Goal: Task Accomplishment & Management: Complete application form

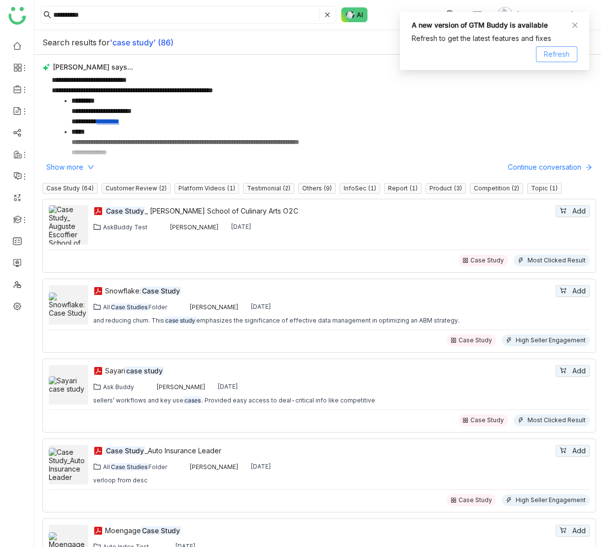
click at [560, 55] on span "Refresh" at bounding box center [557, 54] width 26 height 11
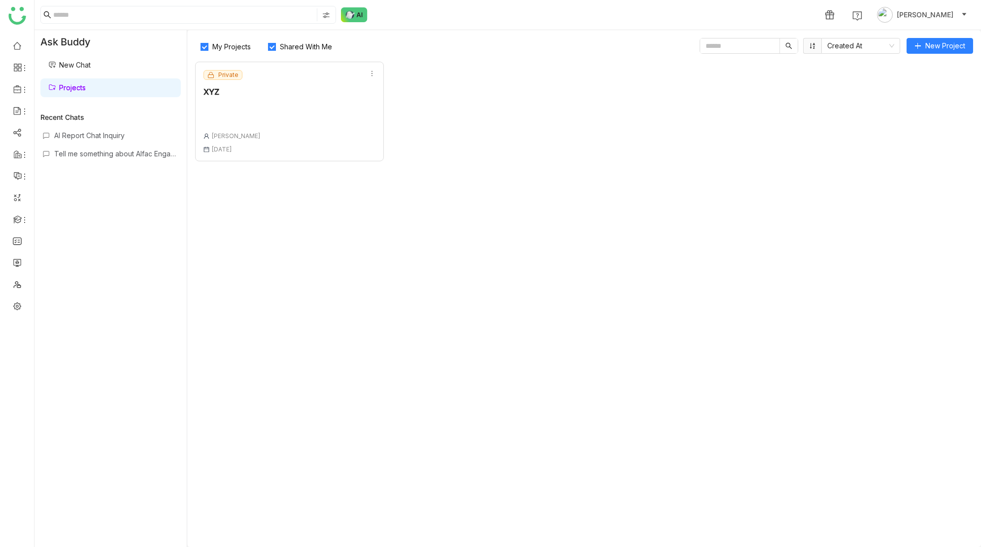
click at [285, 96] on div "Private XYZ [PERSON_NAME] [DATE]" at bounding box center [289, 112] width 189 height 100
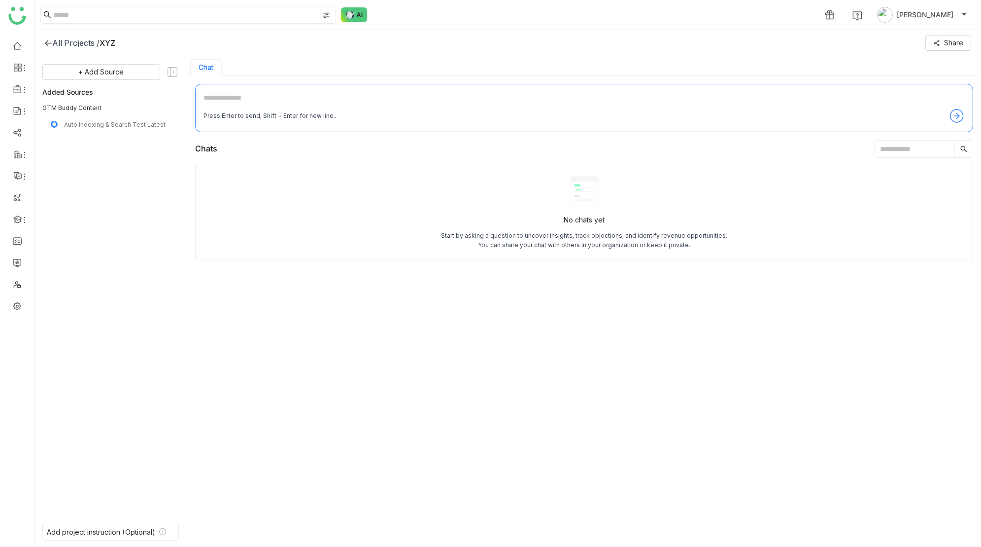
click at [48, 41] on icon at bounding box center [48, 43] width 8 height 8
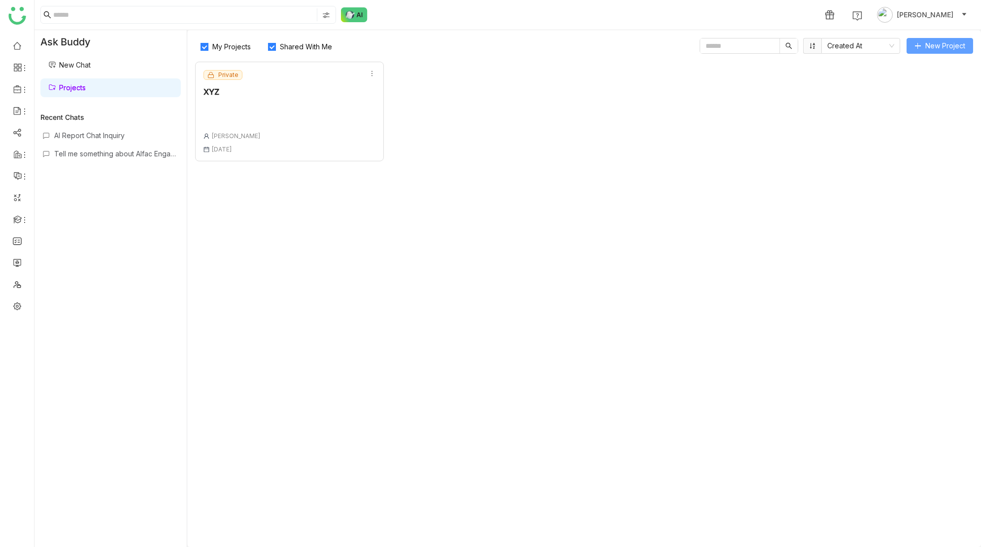
click at [939, 47] on span "New Project" at bounding box center [946, 45] width 40 height 11
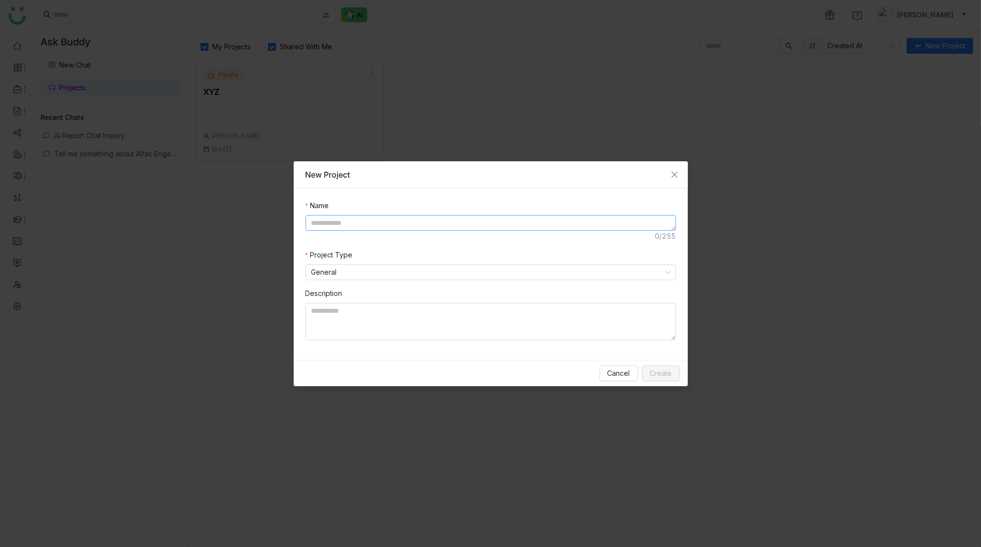
click at [395, 218] on textarea at bounding box center [491, 223] width 371 height 16
type textarea "**********"
click at [380, 269] on nz-select-item "General" at bounding box center [491, 272] width 359 height 15
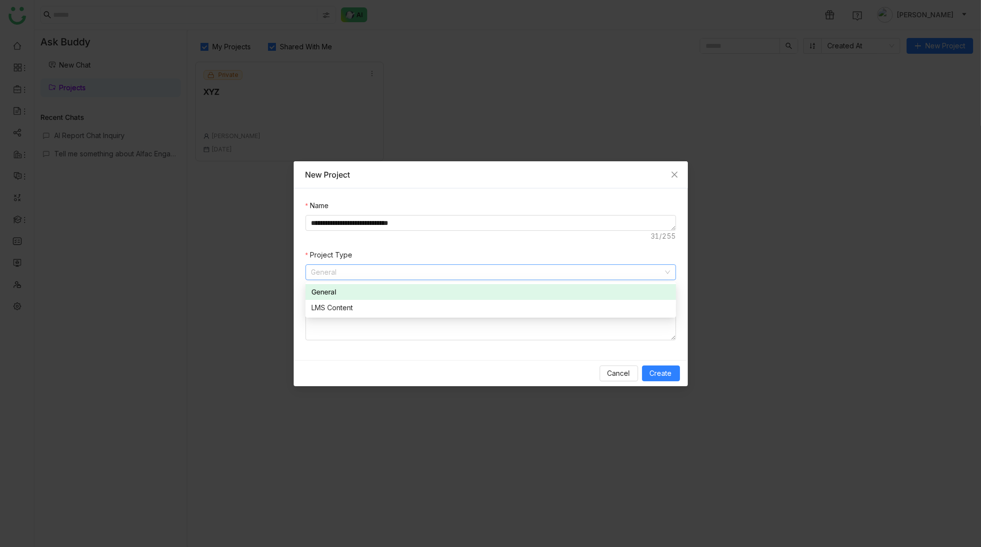
click at [367, 291] on div "General" at bounding box center [491, 291] width 359 height 11
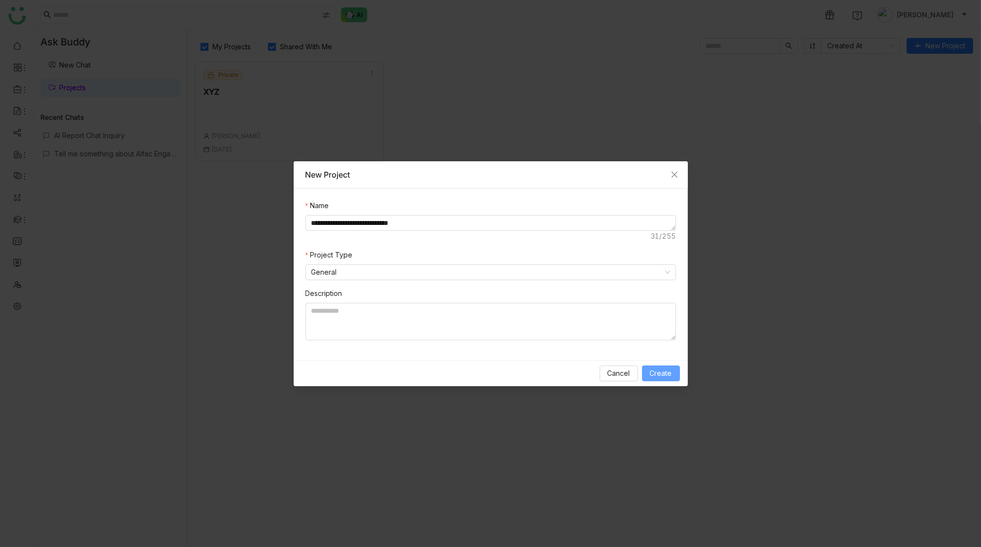
click at [666, 374] on span "Create" at bounding box center [661, 373] width 22 height 11
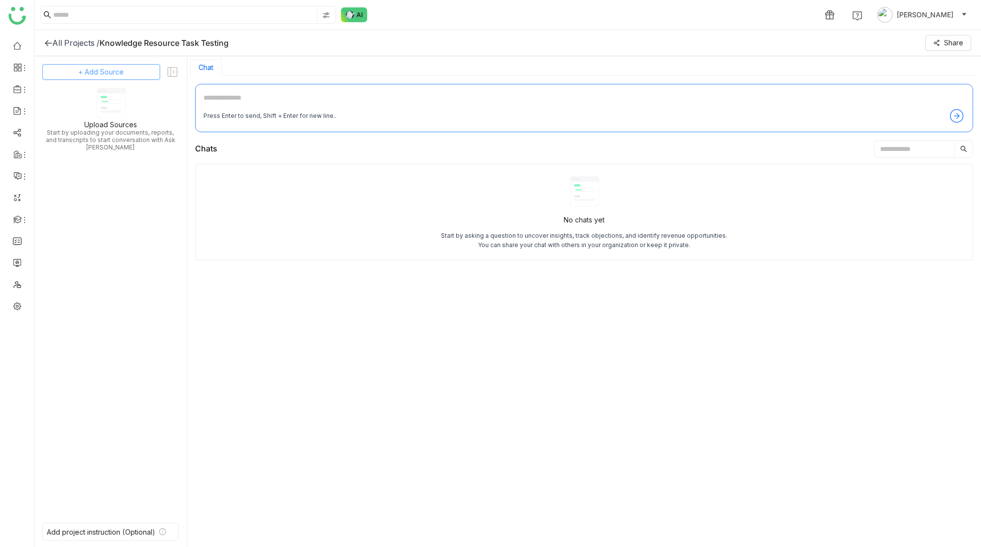
click at [113, 70] on span "+ Add Source" at bounding box center [101, 72] width 45 height 11
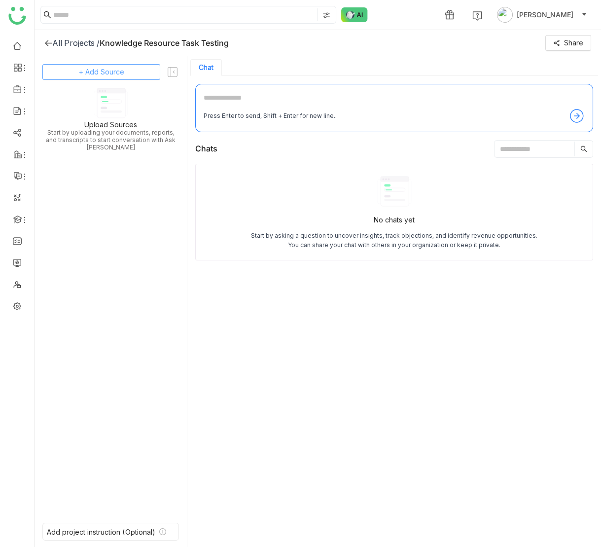
click at [114, 74] on span "+ Add Source" at bounding box center [101, 72] width 45 height 11
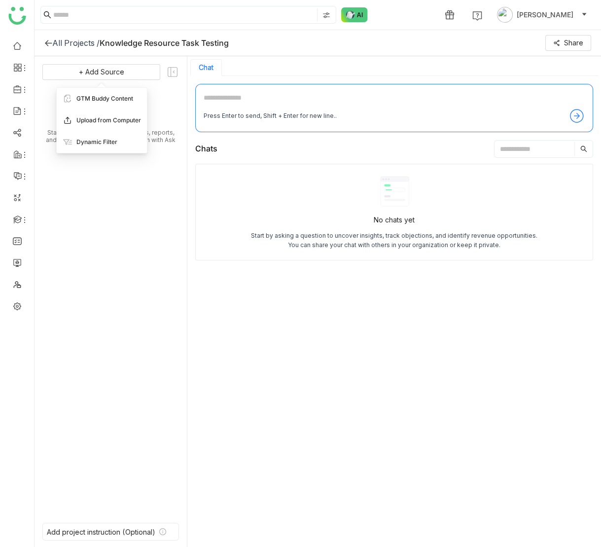
click at [107, 119] on span "Upload from Computer" at bounding box center [108, 120] width 65 height 9
